Goal: Transaction & Acquisition: Purchase product/service

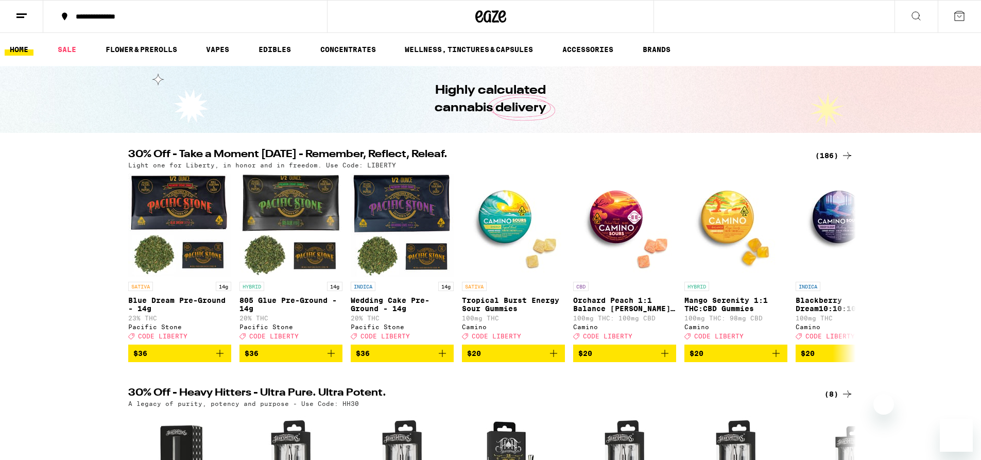
click at [123, 48] on link "FLOWER & PREROLLS" at bounding box center [141, 49] width 82 height 12
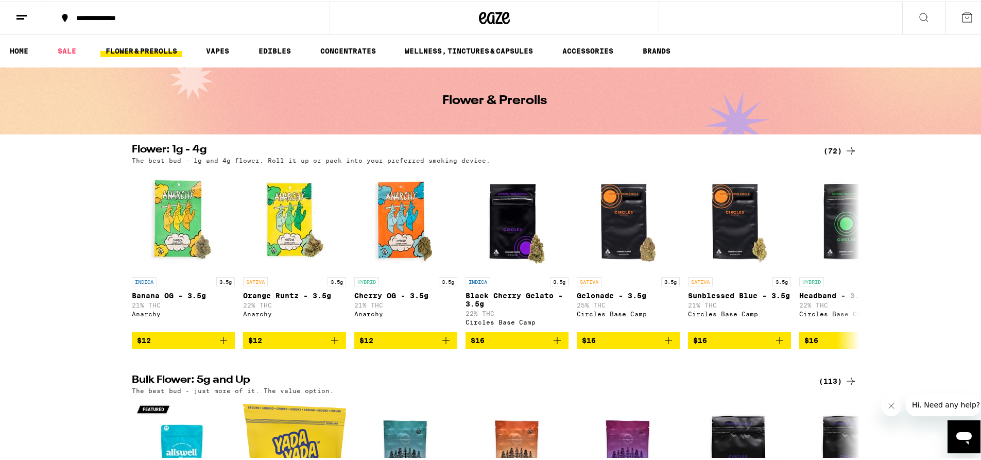
click at [835, 386] on div "(113)" at bounding box center [838, 379] width 38 height 12
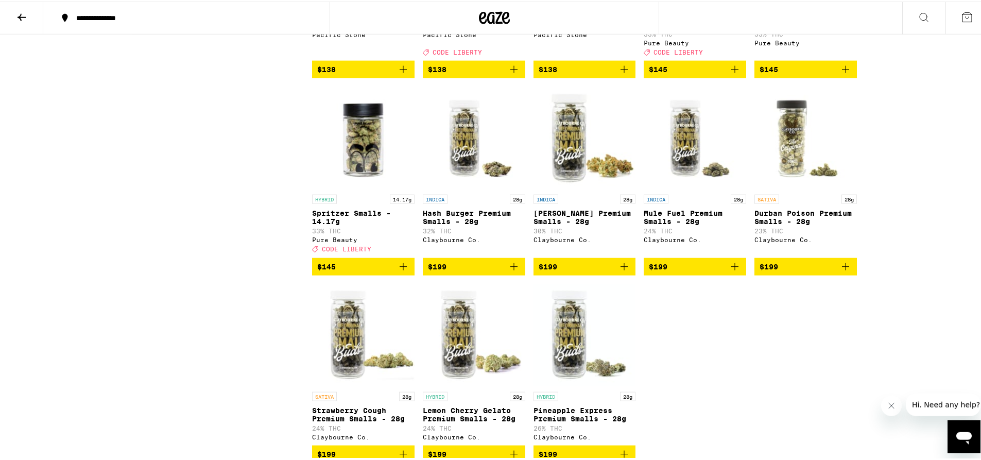
scroll to position [4006, 0]
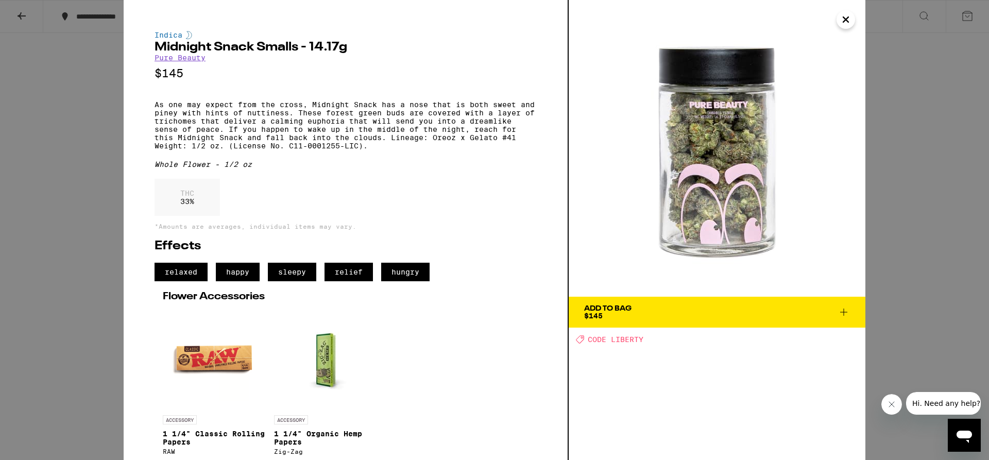
click at [910, 121] on div "Indica Midnight Snack Smalls - 14.17g Pure Beauty $145 As one may expect from t…" at bounding box center [494, 230] width 989 height 460
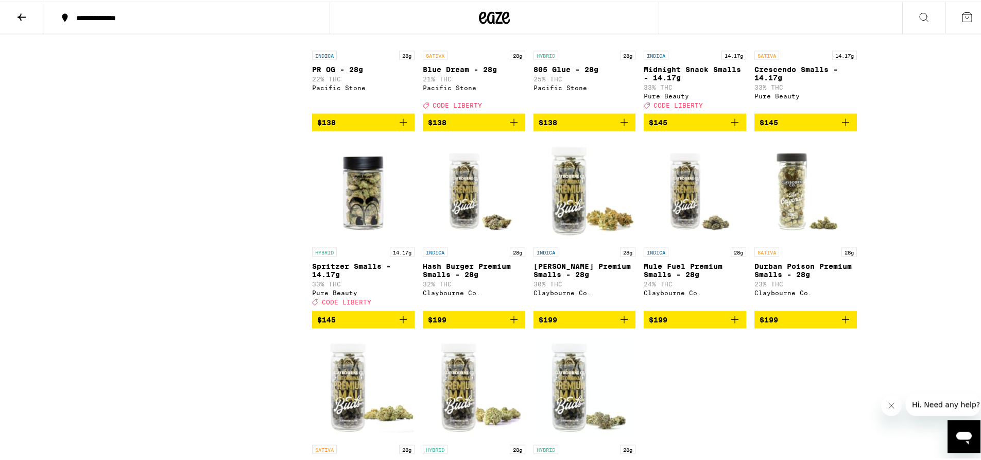
scroll to position [3981, 0]
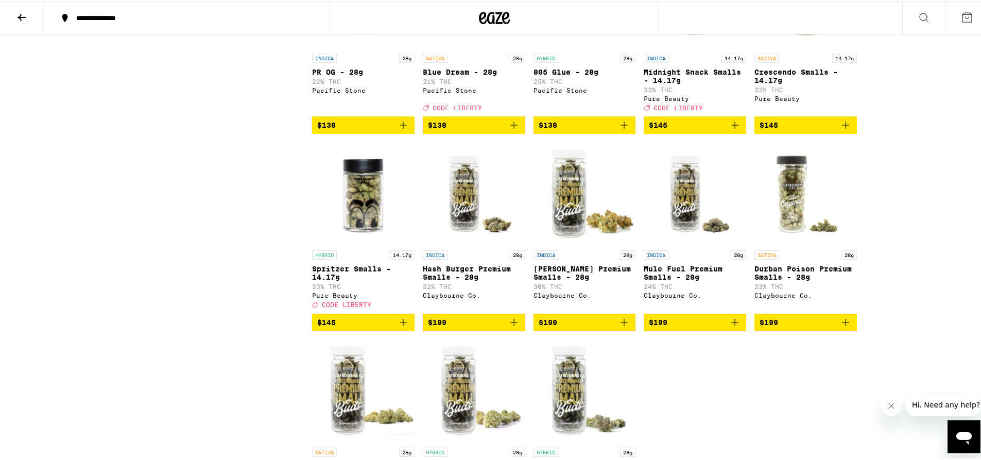
click at [691, 130] on span "$145" at bounding box center [695, 123] width 92 height 12
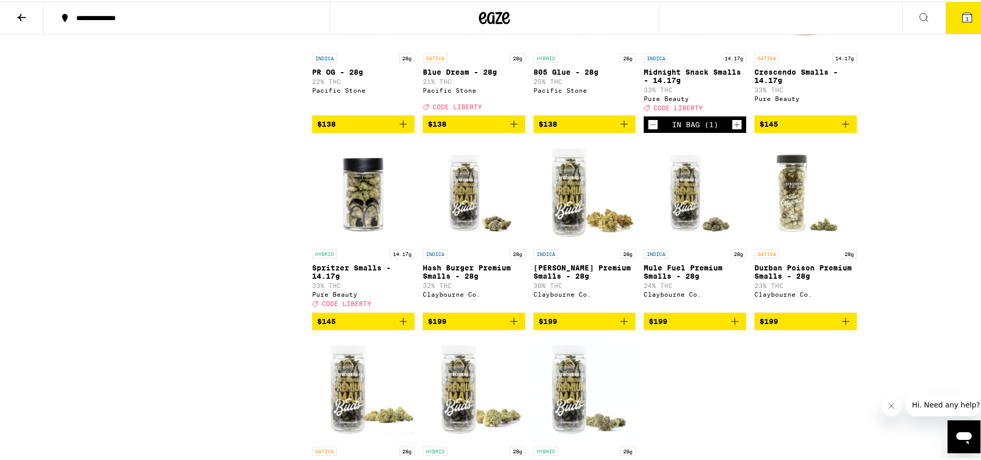
click at [946, 21] on button "1" at bounding box center [967, 17] width 43 height 32
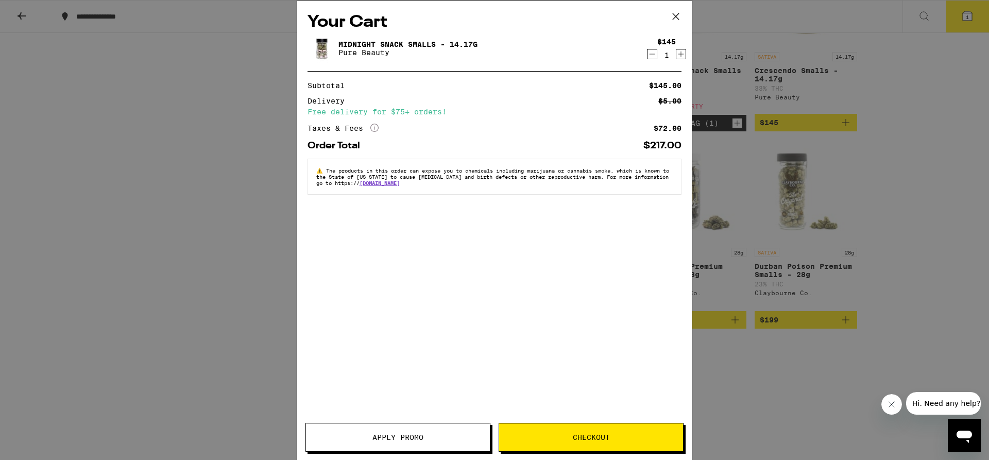
click at [405, 437] on span "Apply Promo" at bounding box center [397, 437] width 51 height 7
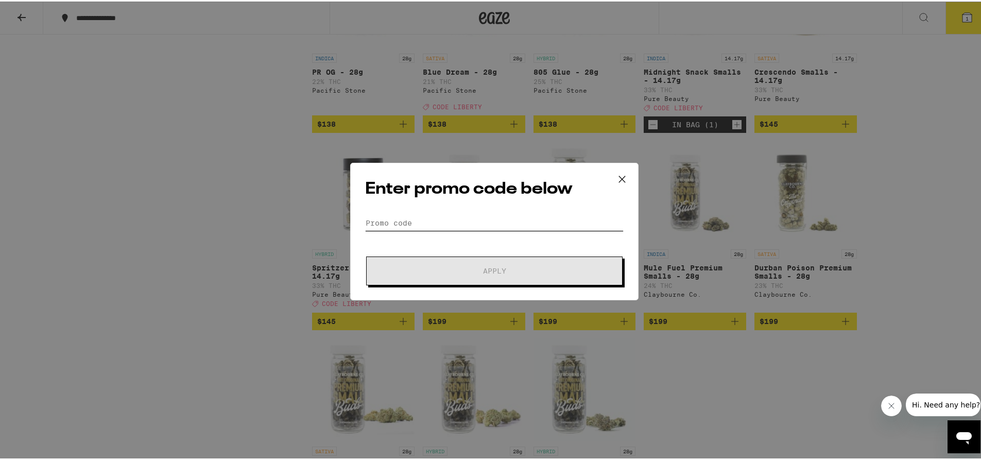
click at [418, 218] on input "Promo Code" at bounding box center [494, 221] width 259 height 15
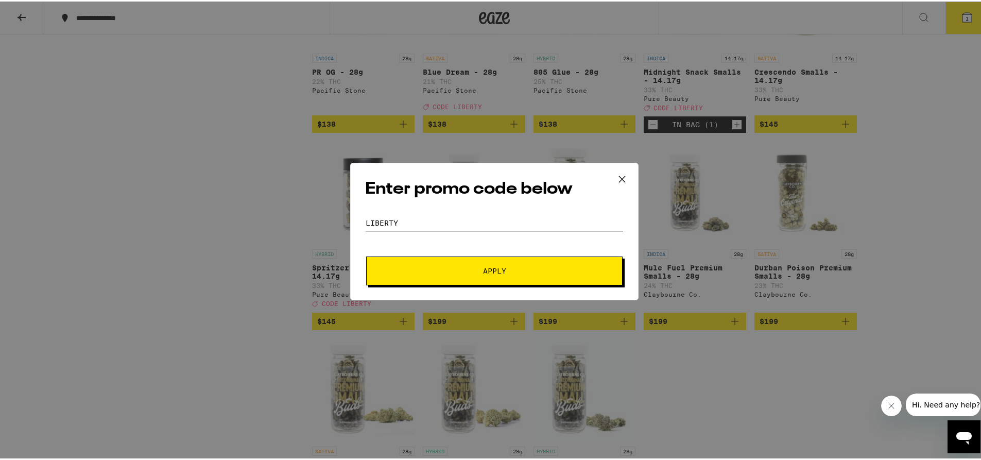
type input "liberty"
click at [445, 273] on span "Apply" at bounding box center [494, 269] width 185 height 7
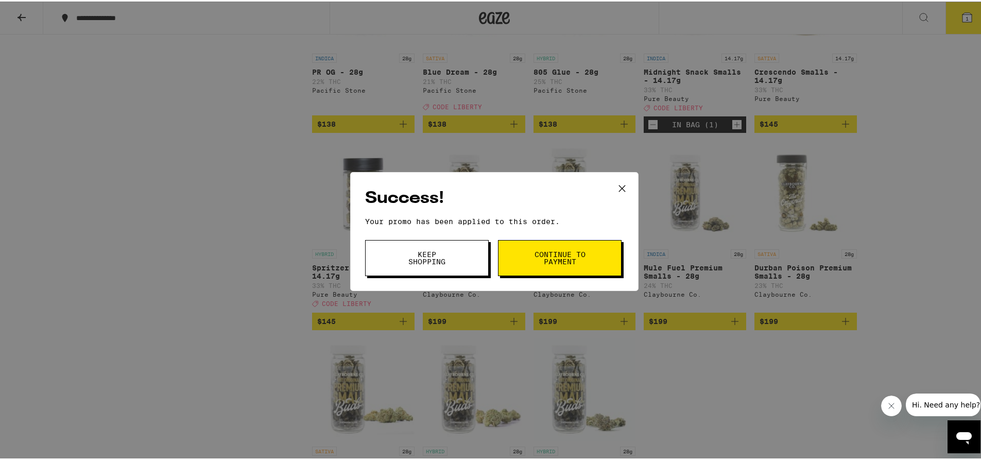
click at [433, 258] on span "Keep Shopping" at bounding box center [427, 256] width 53 height 14
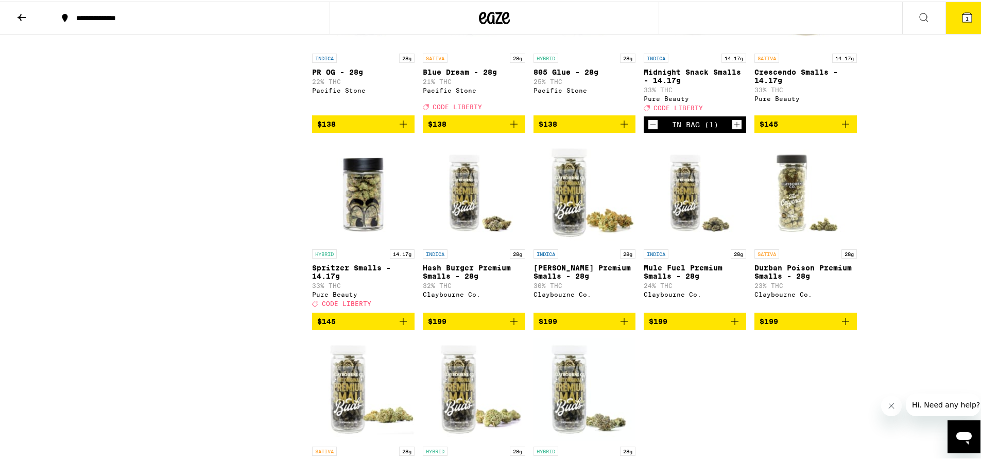
click at [963, 15] on icon at bounding box center [967, 15] width 9 height 9
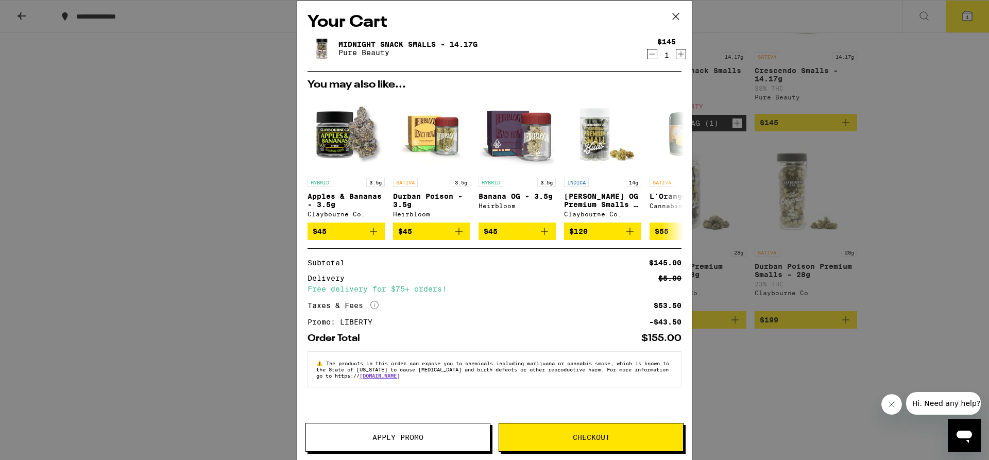
click at [678, 17] on icon at bounding box center [675, 16] width 15 height 15
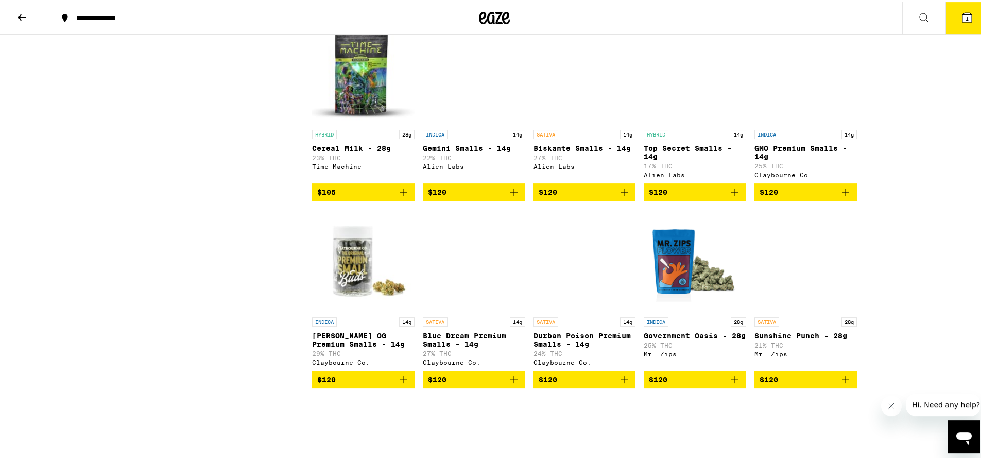
scroll to position [3107, 0]
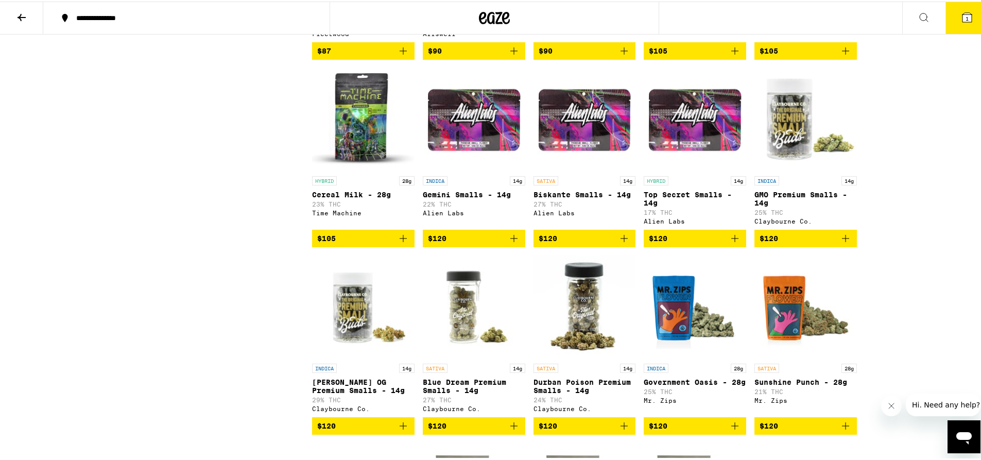
click at [23, 17] on icon at bounding box center [21, 16] width 12 height 12
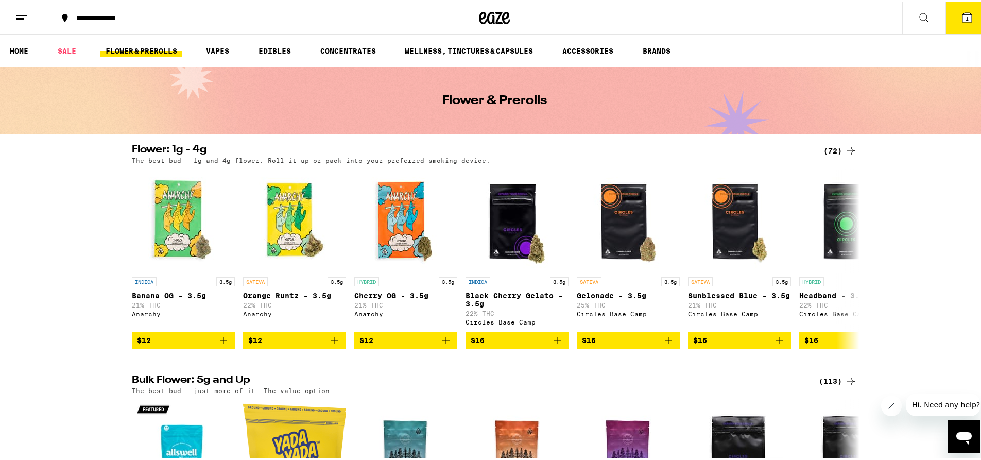
click at [830, 148] on div "(72)" at bounding box center [840, 149] width 33 height 12
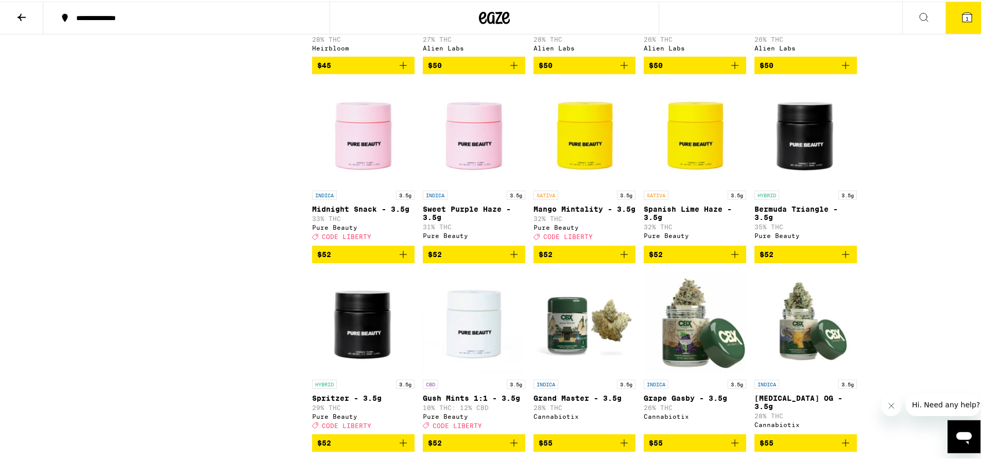
scroll to position [1896, 0]
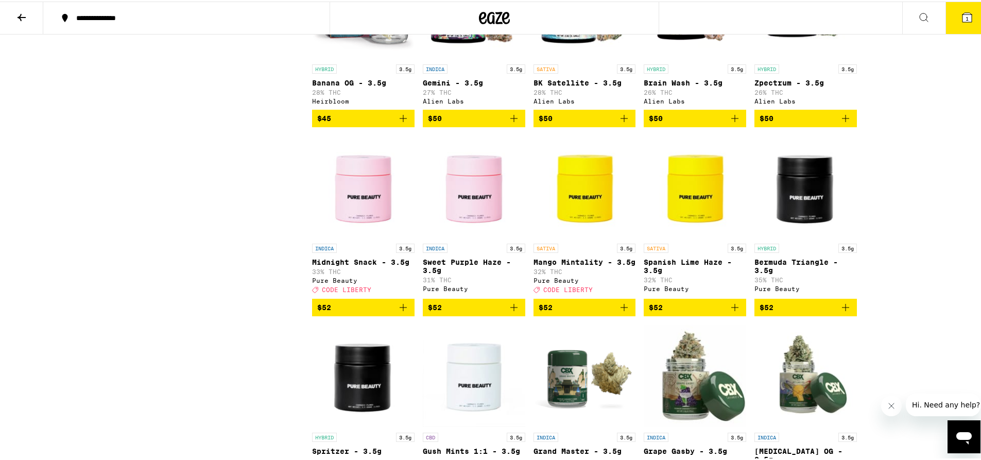
click at [571, 237] on img "Open page for Mango Mintality - 3.5g from Pure Beauty" at bounding box center [585, 185] width 103 height 103
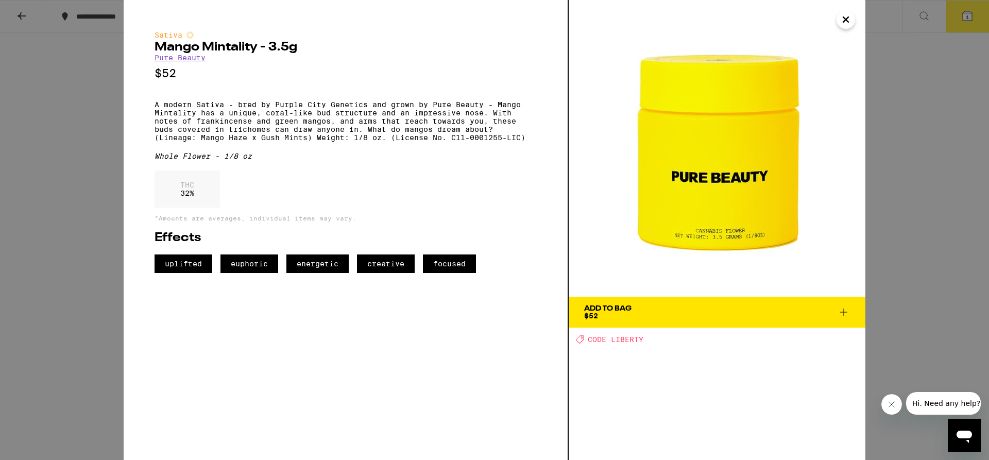
click at [848, 27] on icon "Close" at bounding box center [846, 19] width 12 height 15
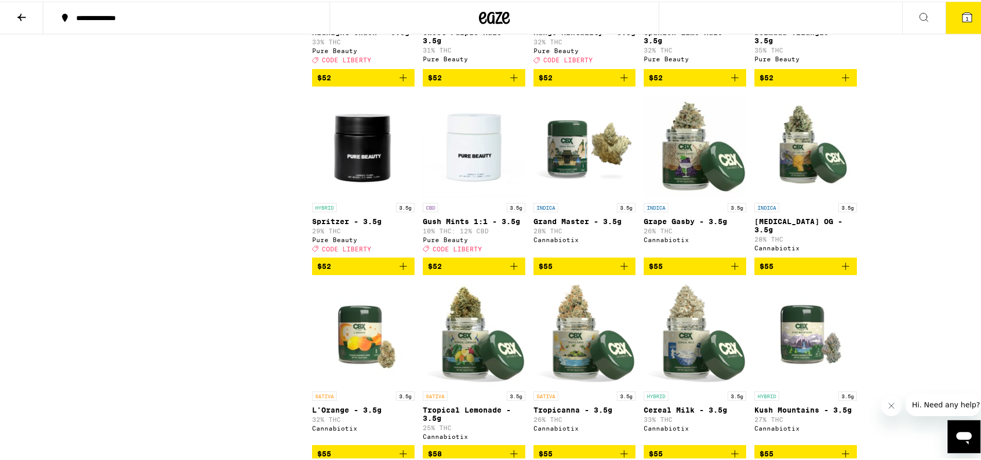
scroll to position [1978, 0]
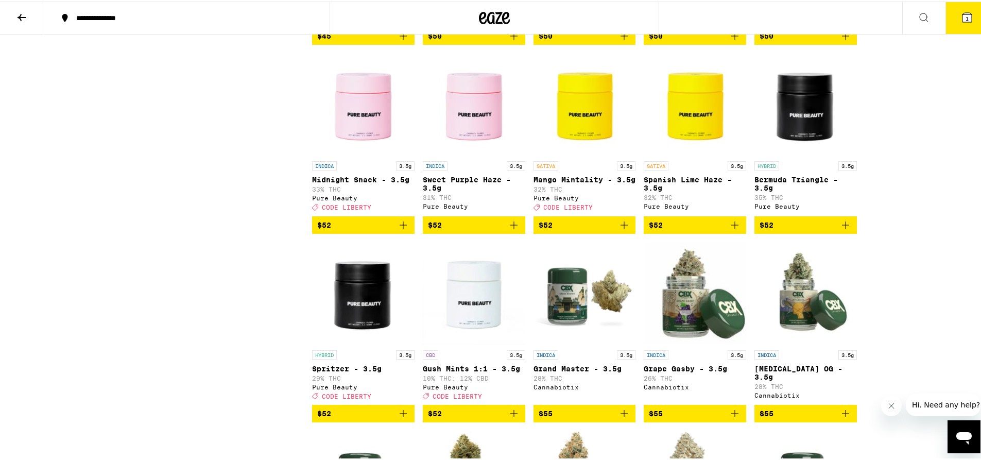
click at [365, 155] on img "Open page for Midnight Snack - 3.5g from Pure Beauty" at bounding box center [363, 103] width 103 height 103
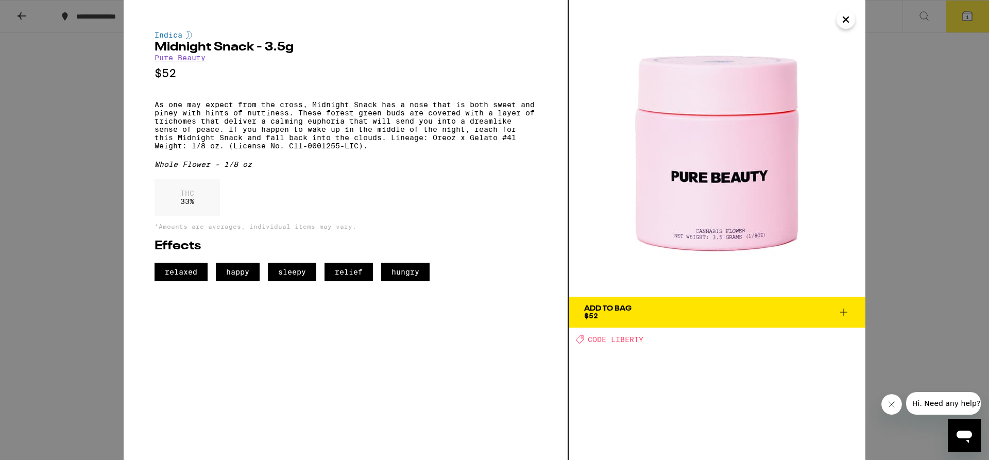
click at [684, 307] on span "Add To Bag $52" at bounding box center [717, 312] width 266 height 14
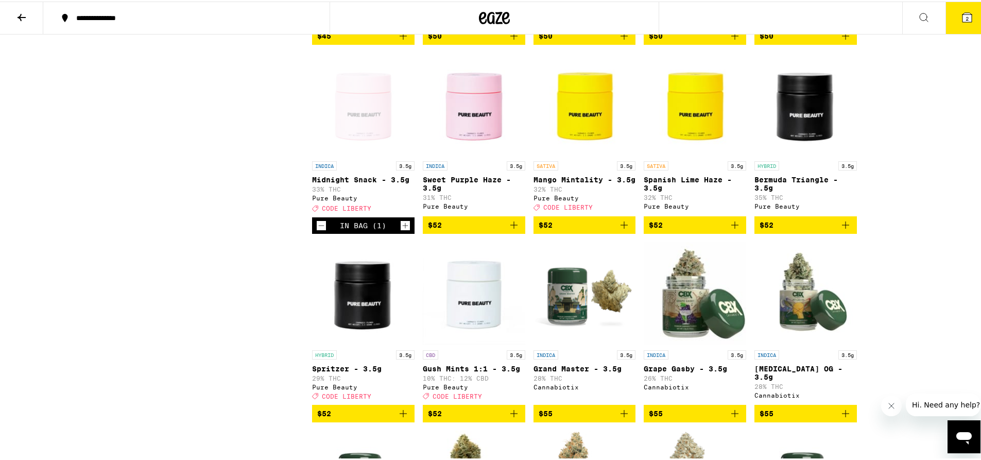
click at [966, 19] on span "2" at bounding box center [967, 17] width 3 height 6
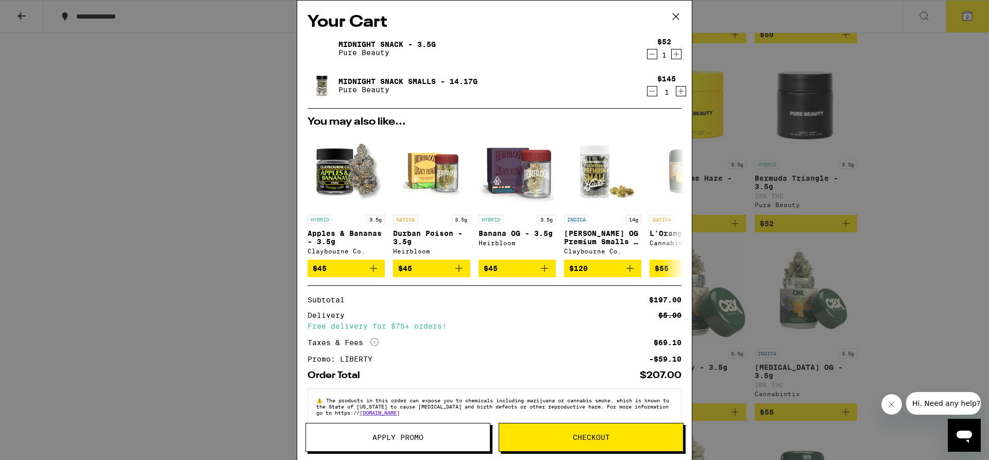
click at [648, 55] on icon "Decrement" at bounding box center [652, 54] width 9 height 12
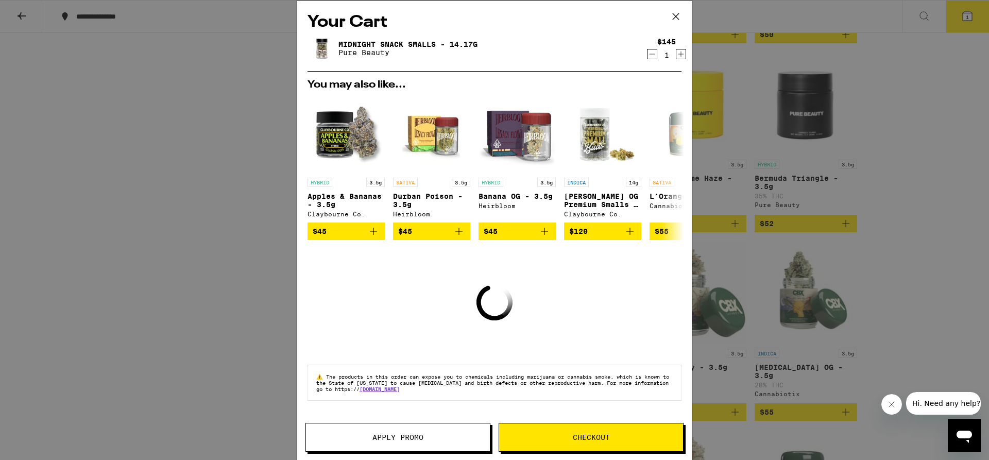
click at [648, 57] on icon "Decrement" at bounding box center [652, 54] width 9 height 12
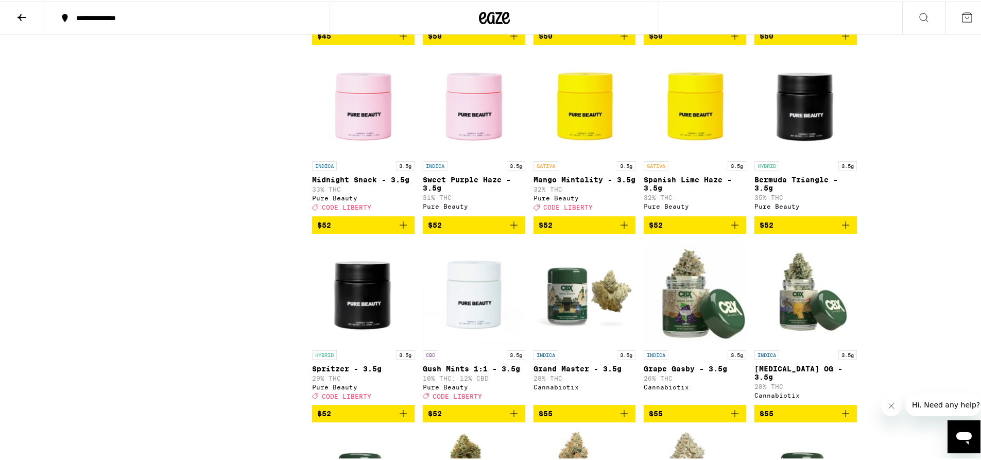
click at [377, 230] on span "$52" at bounding box center [363, 223] width 92 height 12
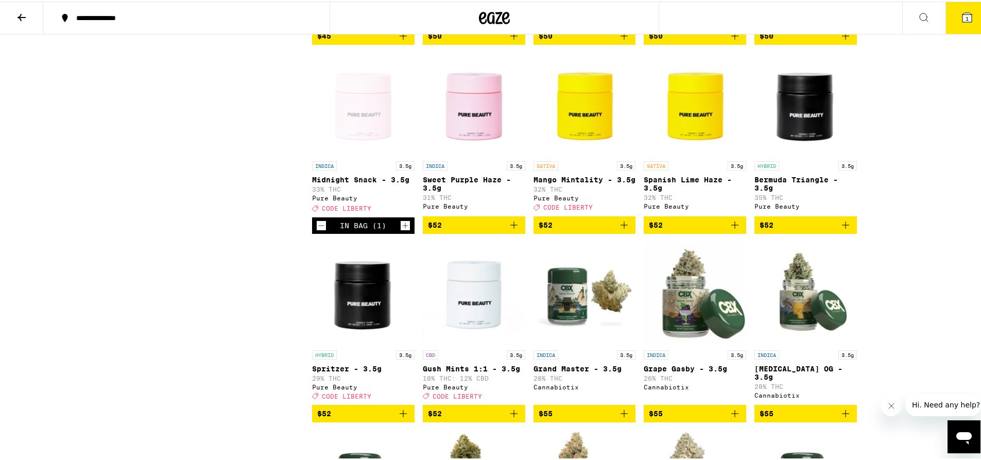
click at [20, 12] on icon at bounding box center [21, 16] width 12 height 12
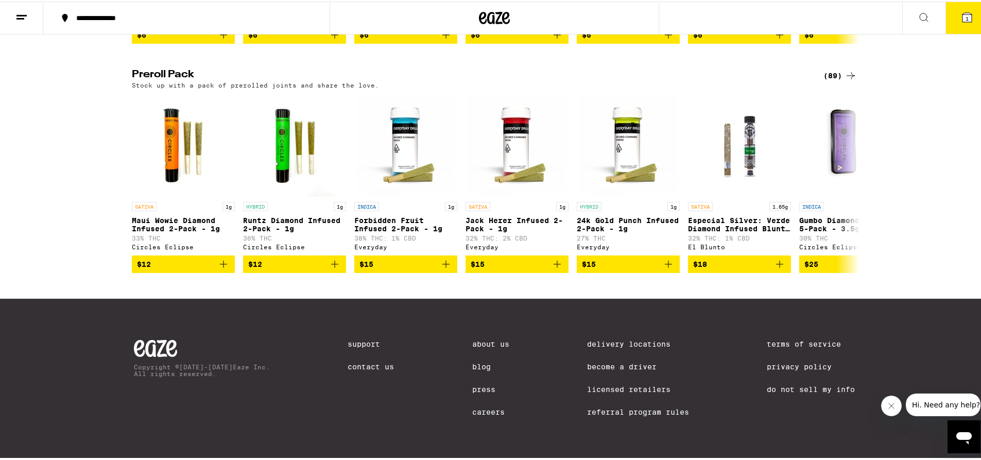
scroll to position [837, 0]
click at [831, 68] on div "(89)" at bounding box center [840, 74] width 33 height 12
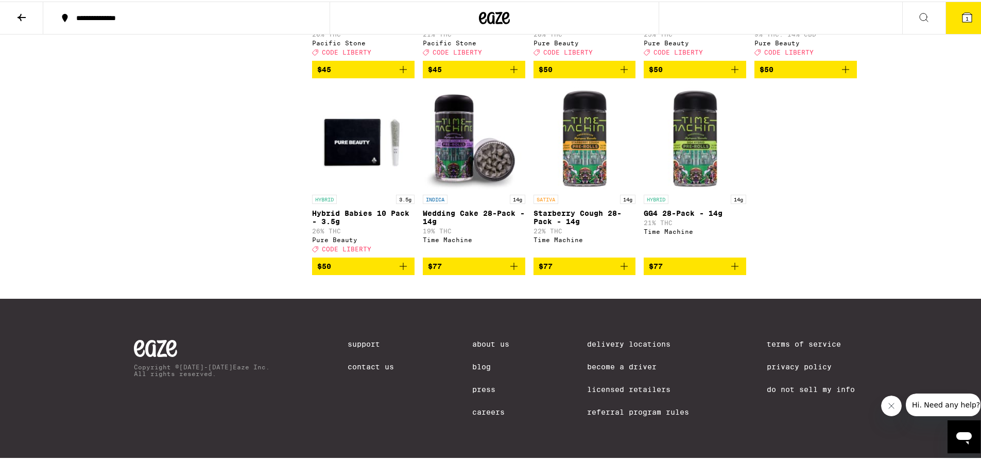
scroll to position [3161, 0]
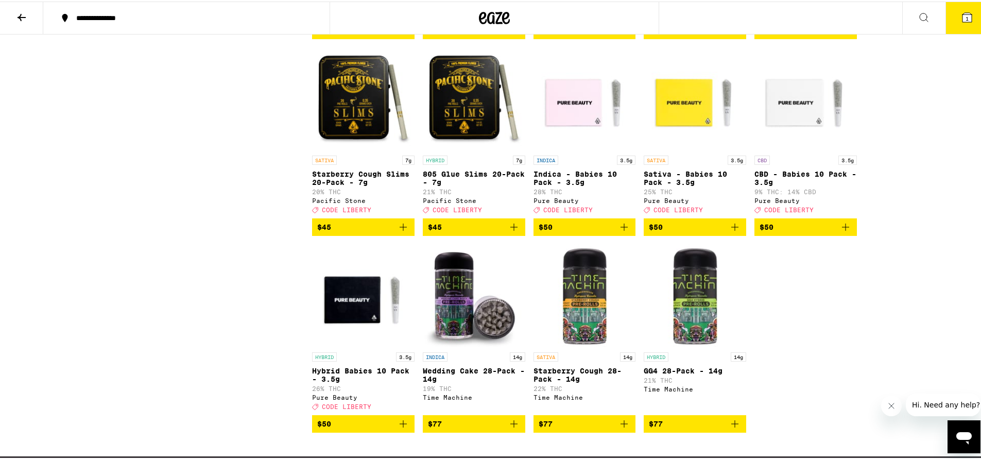
click at [574, 149] on img "Open page for Indica - Babies 10 Pack - 3.5g from Pure Beauty" at bounding box center [585, 97] width 103 height 103
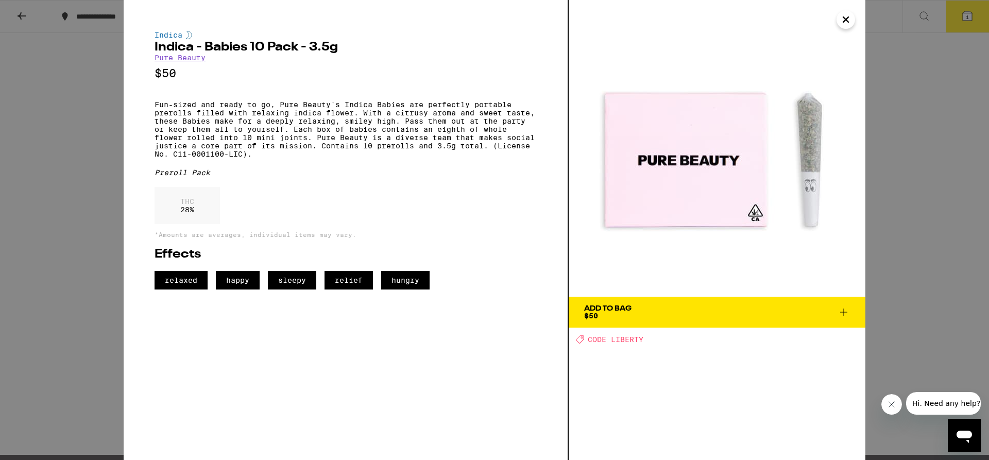
click at [681, 311] on span "Add To Bag $50" at bounding box center [717, 312] width 266 height 14
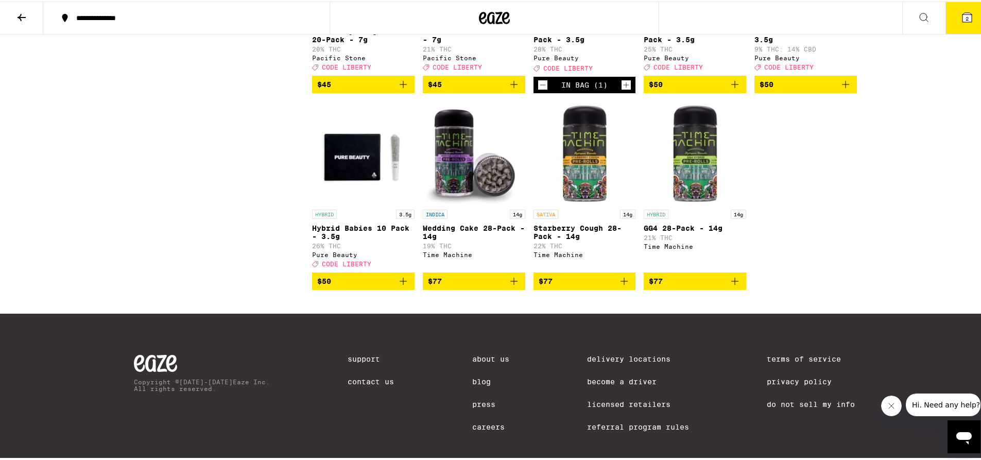
scroll to position [3441, 0]
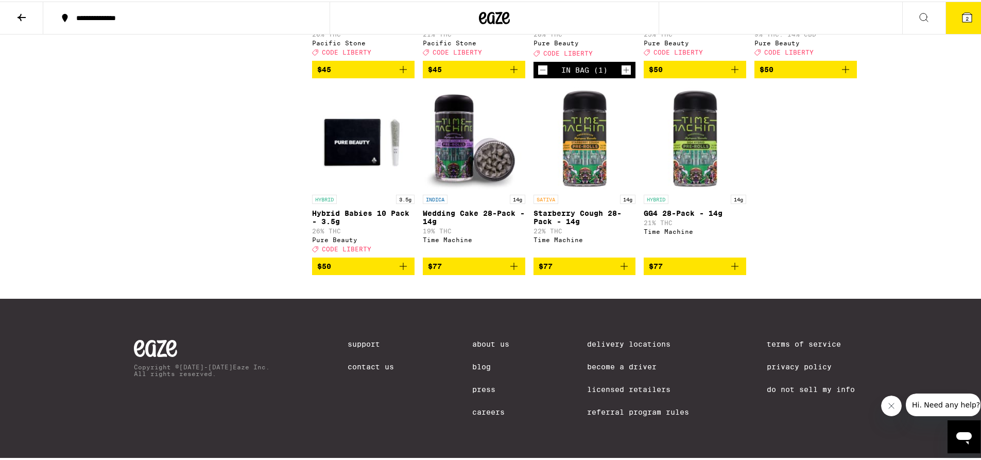
click at [364, 159] on img "Open page for Hybrid Babies 10 Pack - 3.5g from Pure Beauty" at bounding box center [363, 136] width 103 height 103
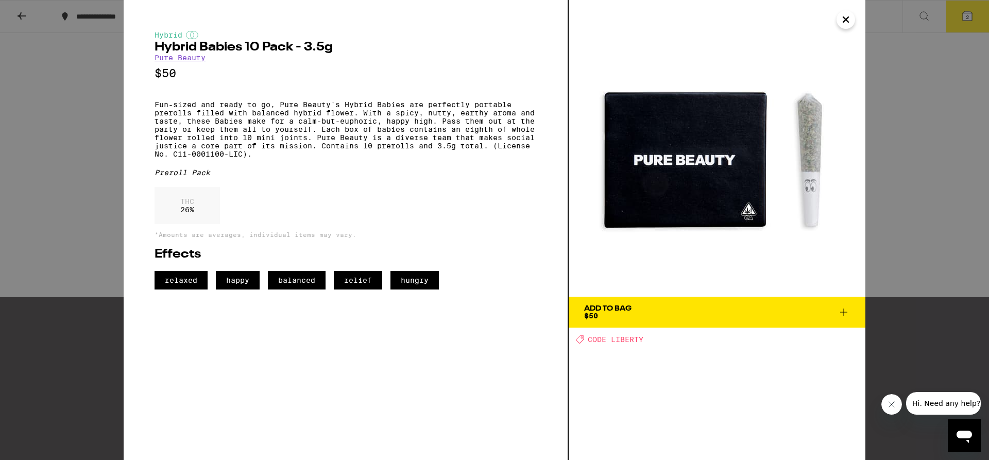
click at [895, 123] on div "Hybrid Hybrid Babies 10 Pack - 3.5g Pure Beauty $50 Fun-sized and ready to go, …" at bounding box center [494, 230] width 989 height 460
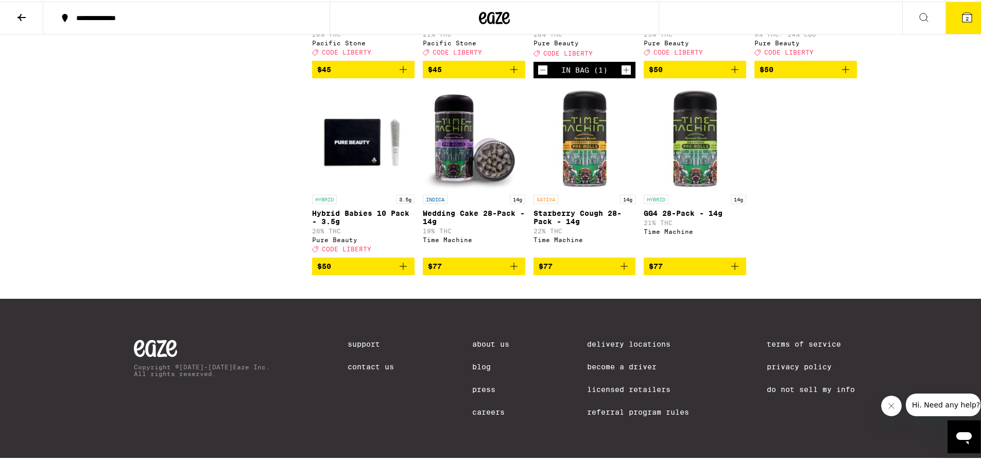
scroll to position [3227, 0]
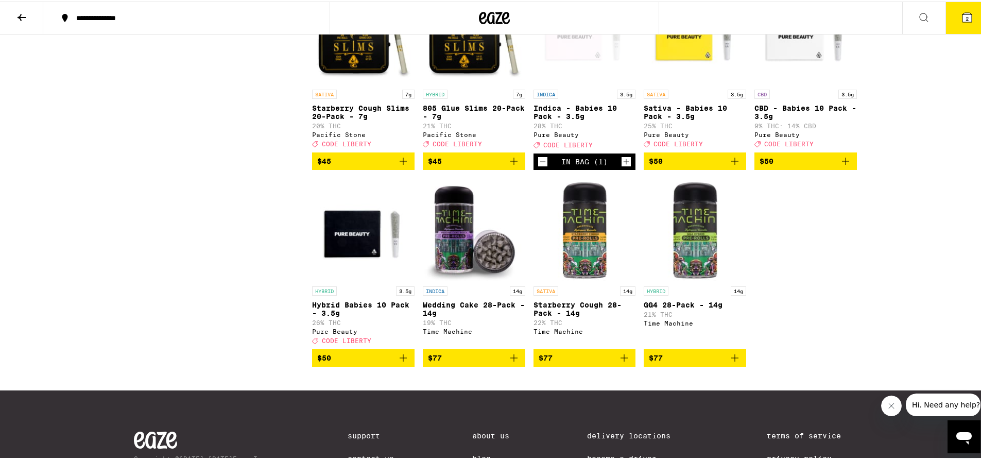
click at [677, 83] on img "Open page for Sativa - Babies 10 Pack - 3.5g from Pure Beauty" at bounding box center [695, 31] width 103 height 103
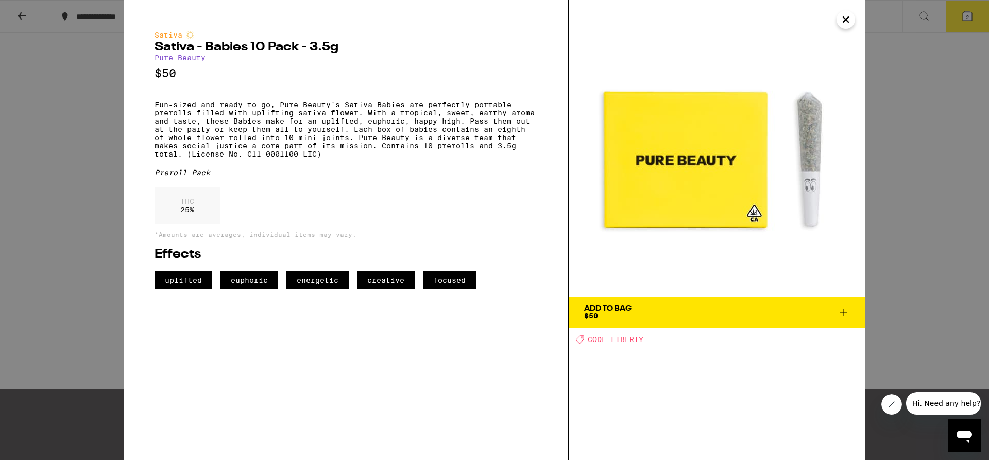
click at [916, 124] on div "Sativa Sativa - Babies 10 Pack - 3.5g Pure Beauty $50 Fun-sized and ready to go…" at bounding box center [494, 230] width 989 height 460
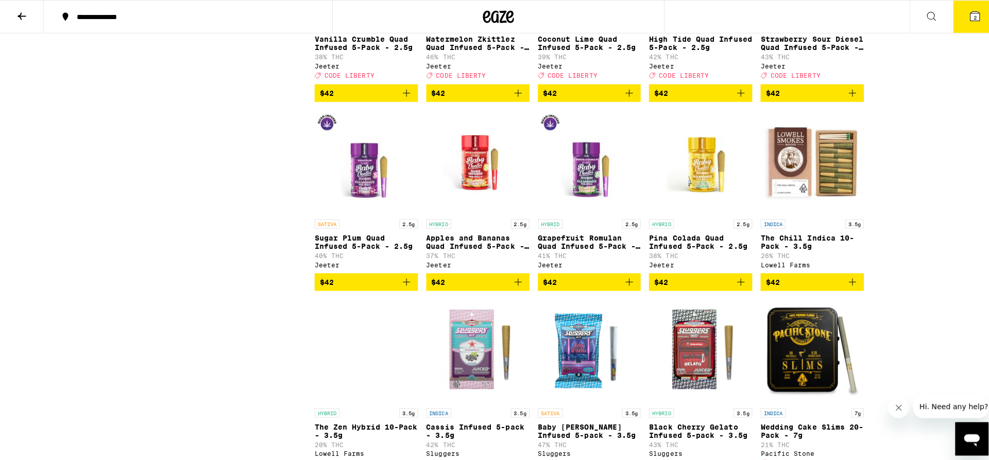
scroll to position [2642, 0]
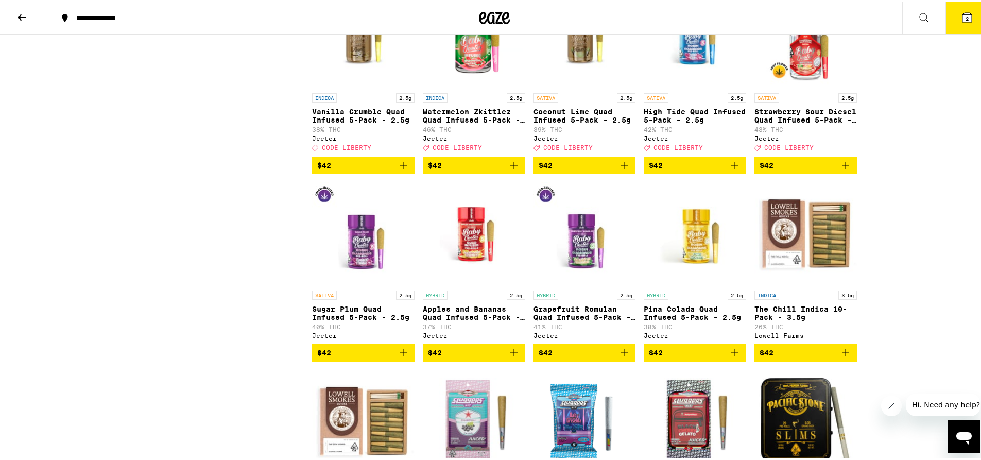
click at [948, 15] on button "2" at bounding box center [967, 17] width 43 height 32
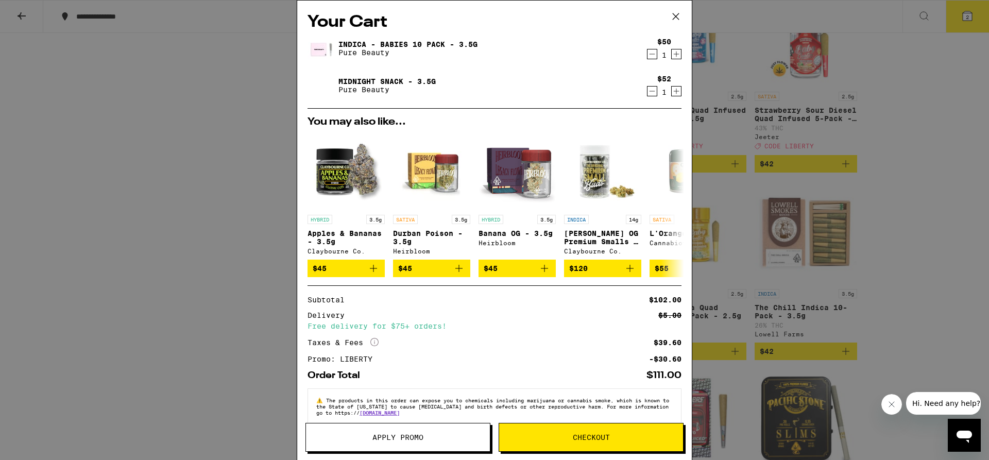
click at [375, 446] on button "Apply Promo" at bounding box center [397, 437] width 185 height 29
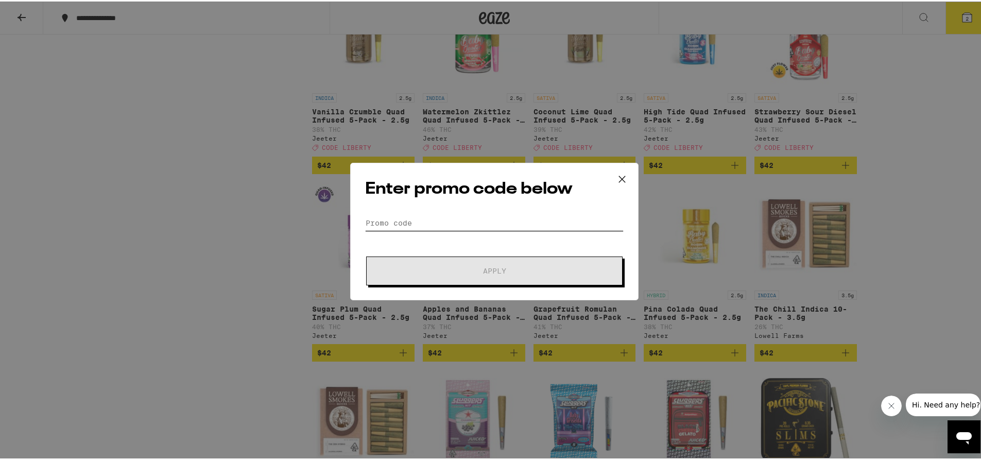
click at [403, 218] on input "Promo Code" at bounding box center [494, 221] width 259 height 15
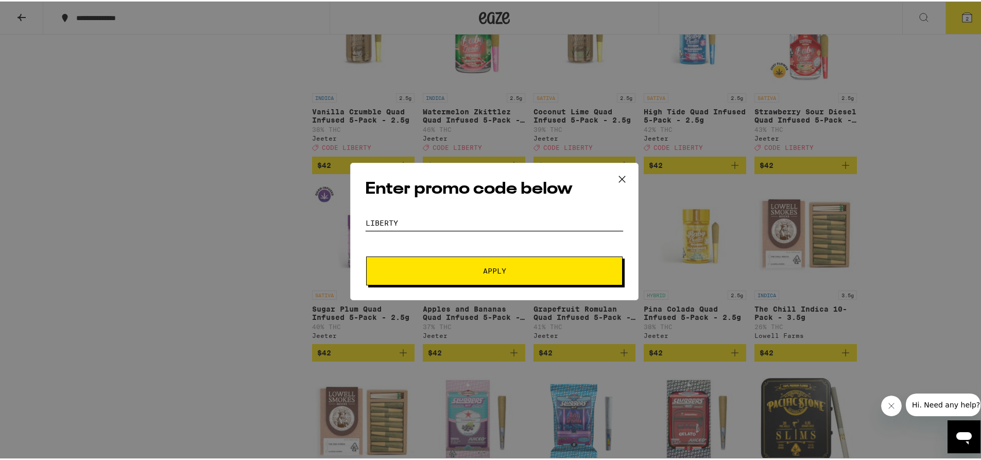
type input "liberty"
click at [469, 266] on button "Apply" at bounding box center [494, 269] width 257 height 29
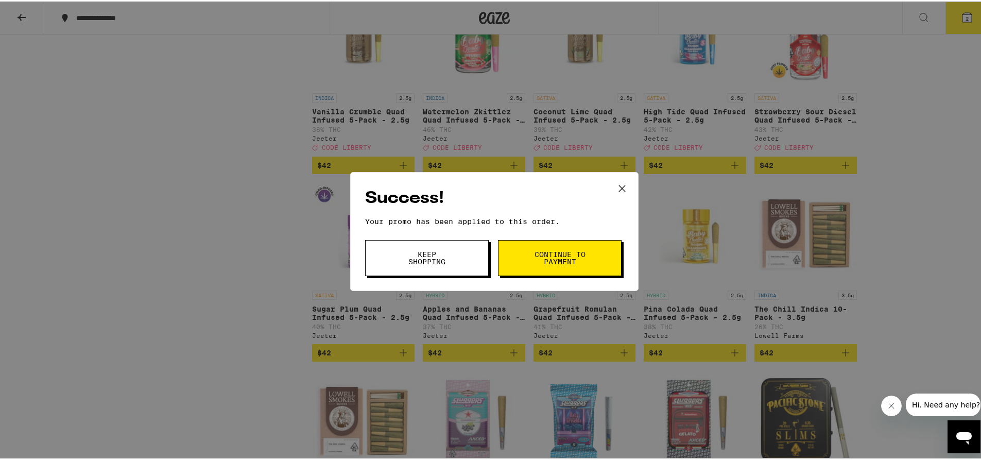
click at [457, 261] on button "Keep Shopping" at bounding box center [427, 257] width 124 height 36
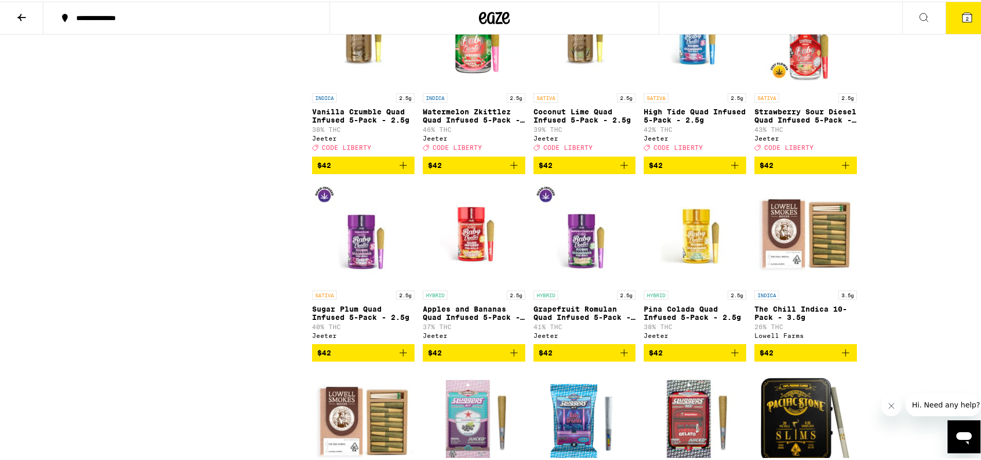
click at [963, 15] on icon at bounding box center [967, 15] width 9 height 9
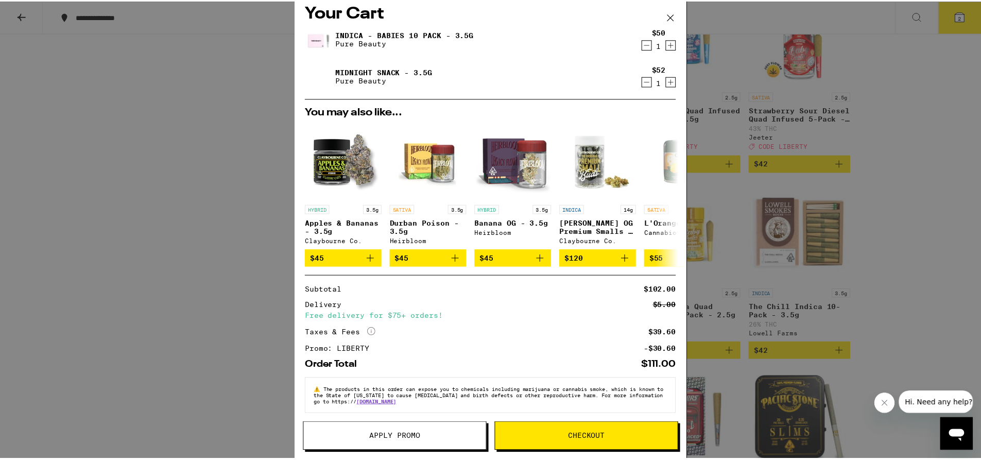
scroll to position [32, 0]
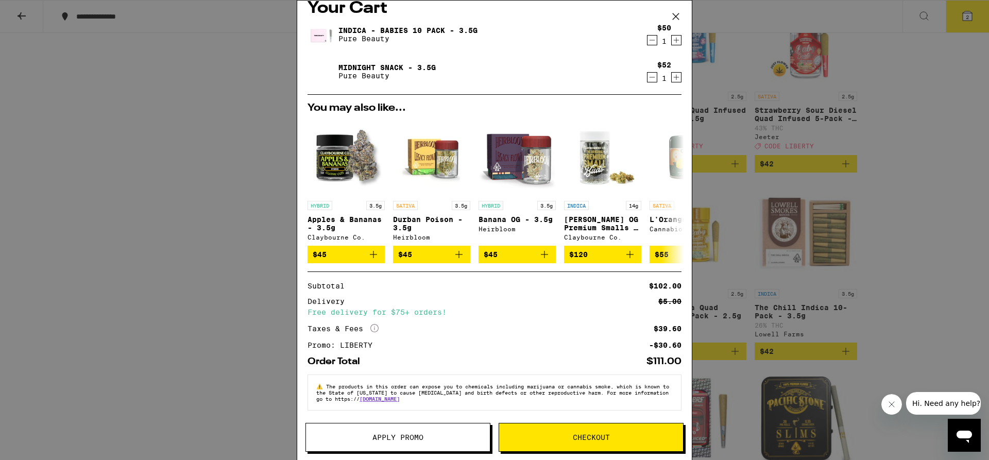
click at [678, 16] on icon at bounding box center [675, 16] width 15 height 15
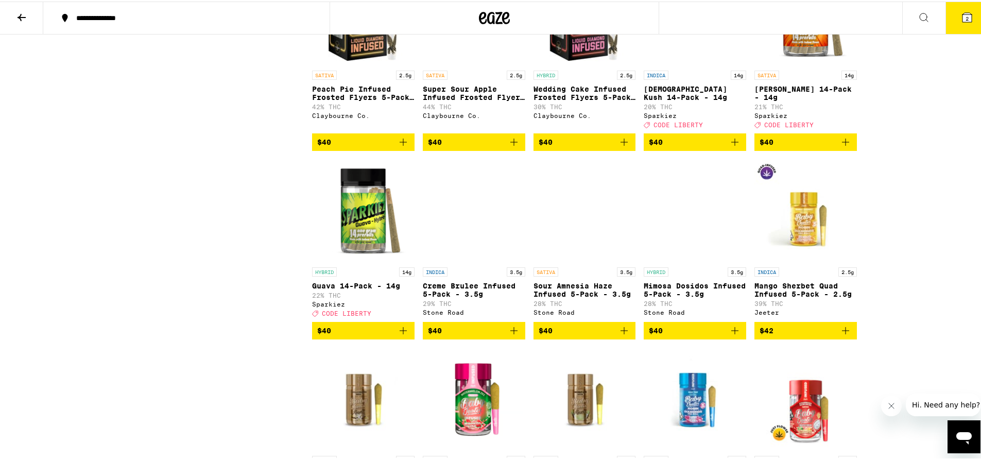
scroll to position [1974, 0]
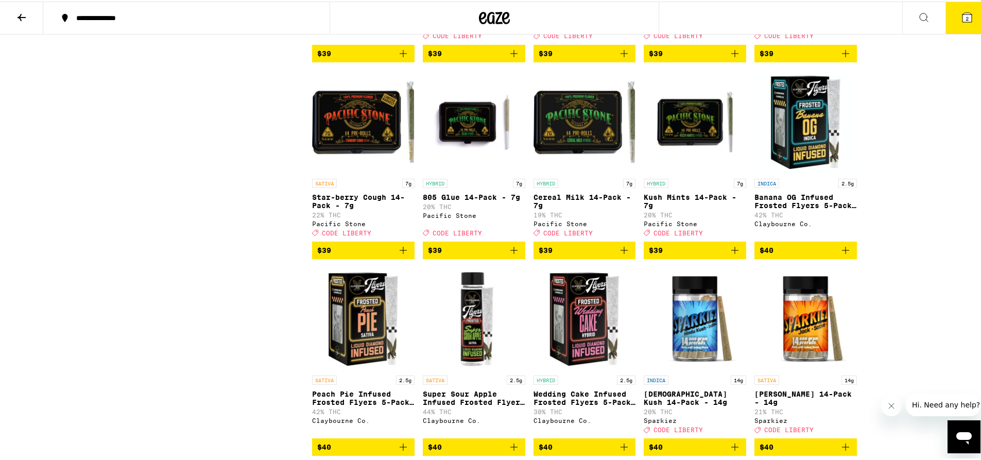
click at [502, 18] on icon at bounding box center [506, 16] width 8 height 12
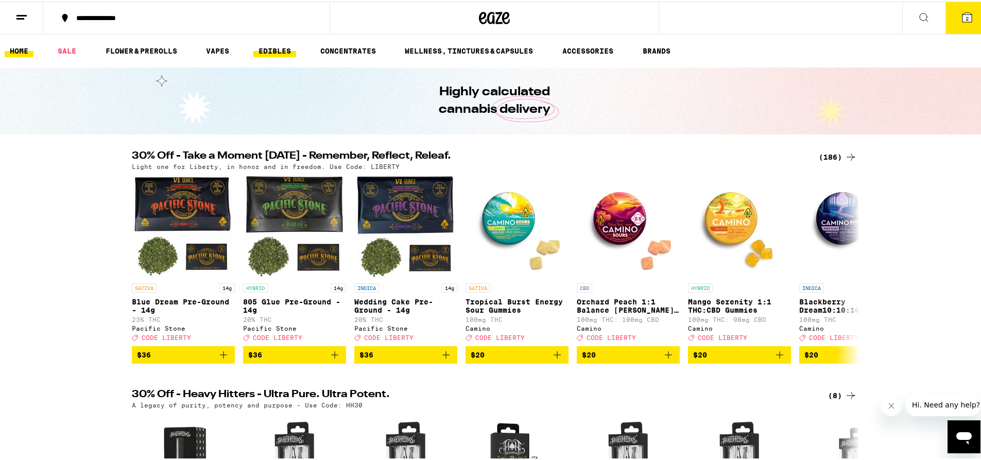
click at [269, 49] on link "EDIBLES" at bounding box center [274, 49] width 43 height 12
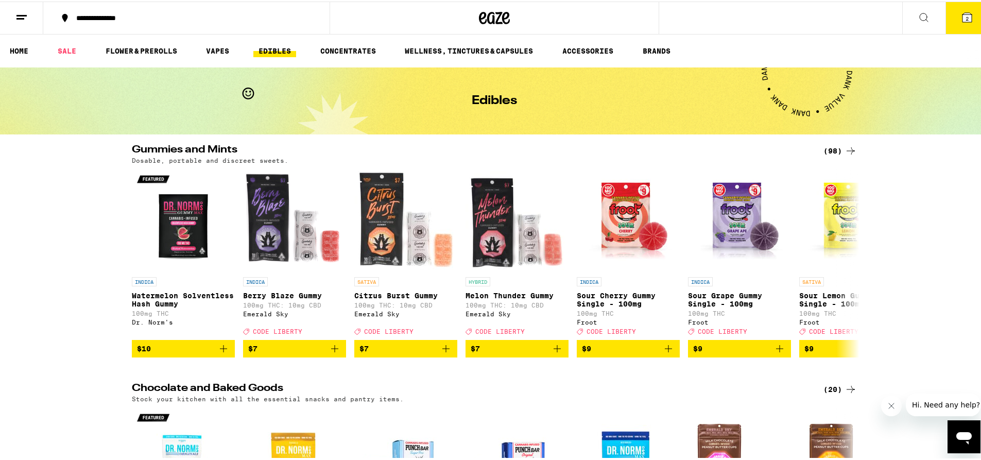
click at [830, 149] on div "(98)" at bounding box center [840, 149] width 33 height 12
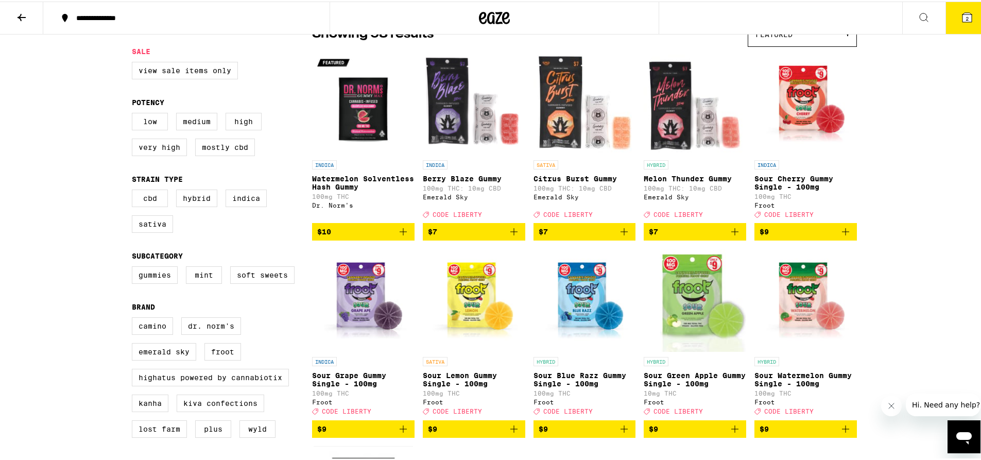
scroll to position [74, 0]
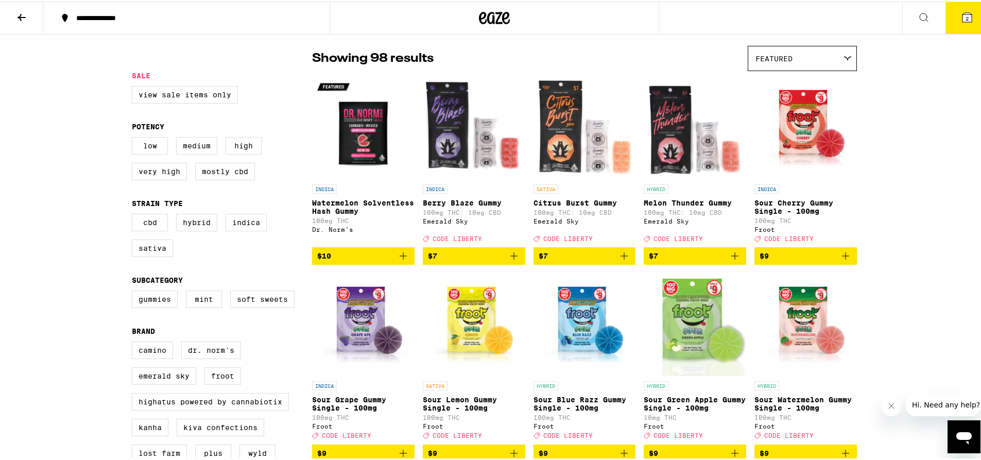
click at [495, 19] on icon at bounding box center [494, 16] width 31 height 19
